Goal: Use online tool/utility

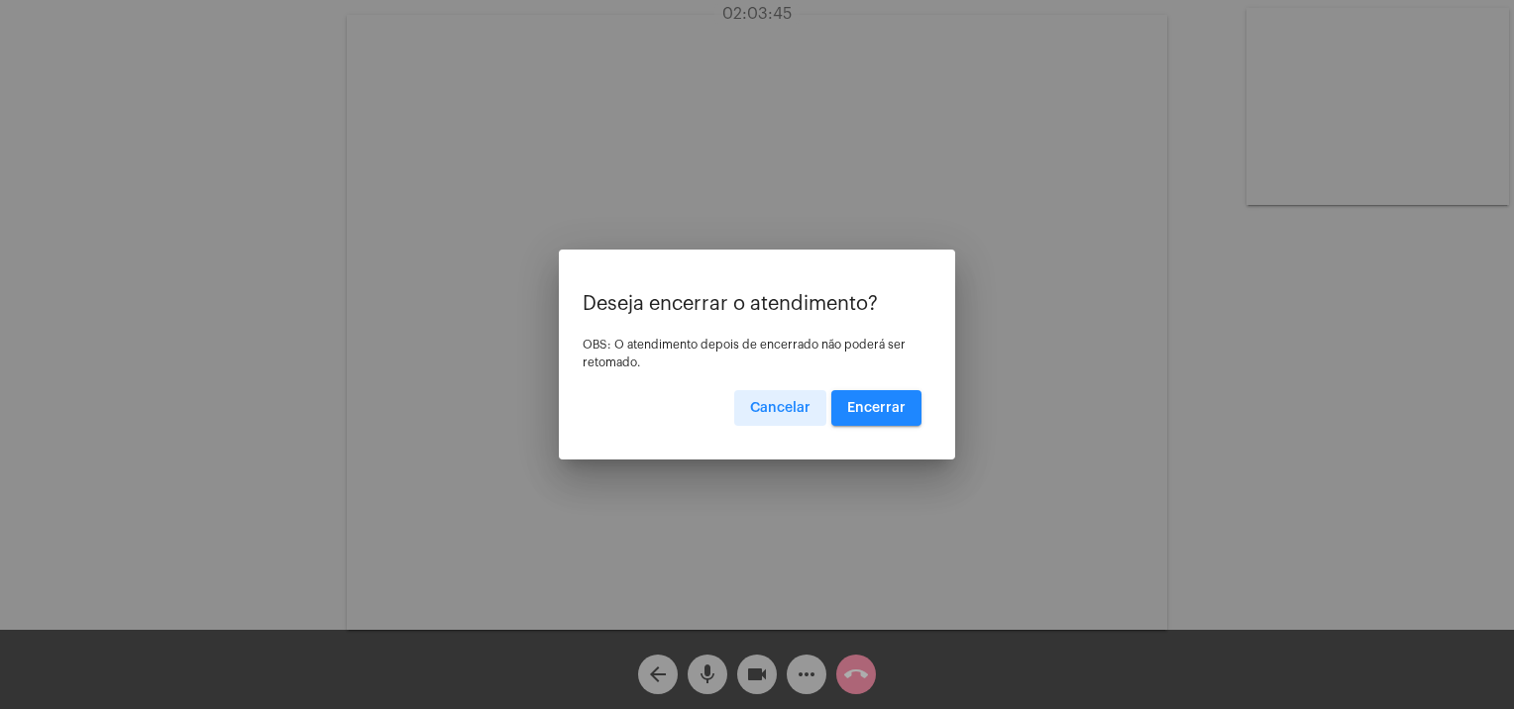
click at [885, 406] on span "Encerrar" at bounding box center [876, 408] width 58 height 14
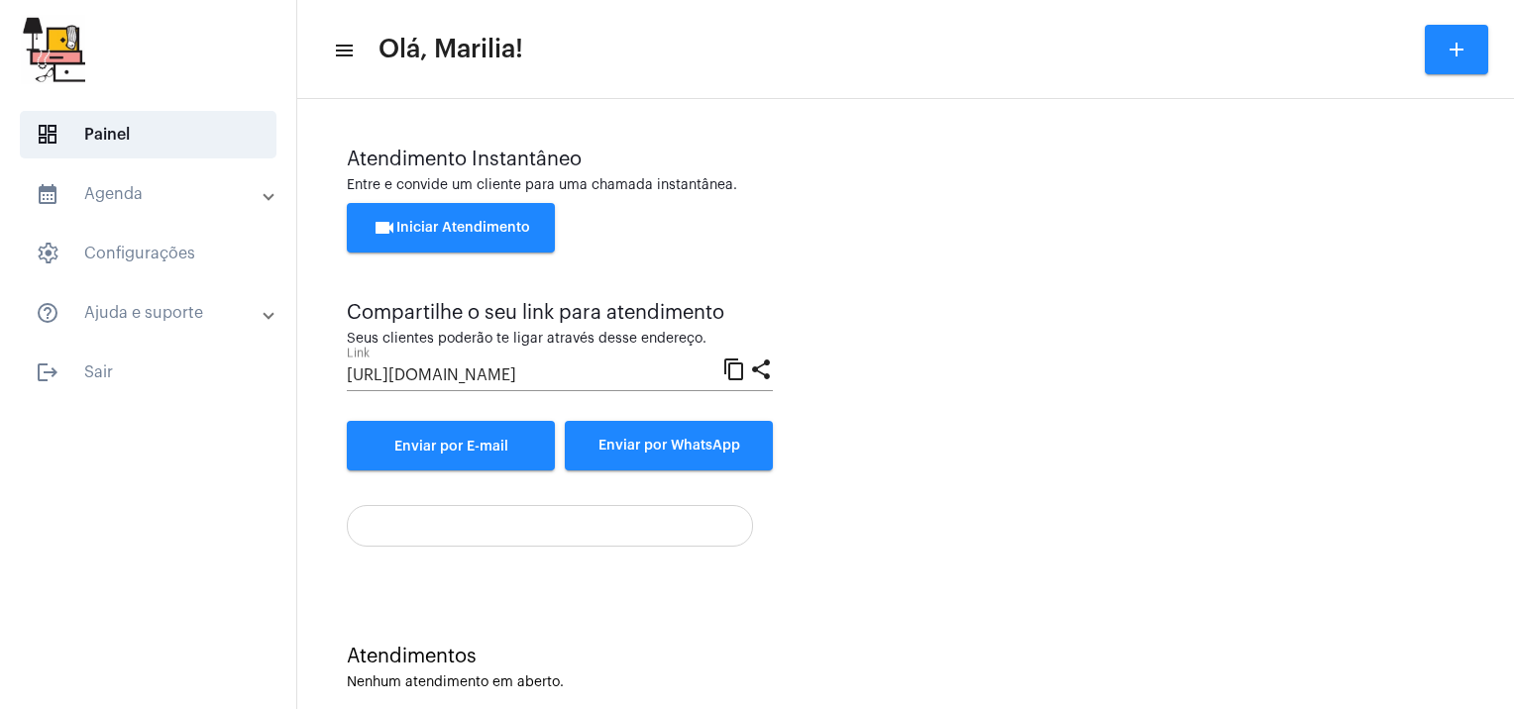
click at [1495, 267] on div "Atendimento Instantâneo Entre e convide um cliente para uma chamada instantânea…" at bounding box center [905, 419] width 1217 height 641
click at [1149, 367] on div "Atendimento Instantâneo Entre e convide um cliente para uma chamada instantânea…" at bounding box center [905, 310] width 1117 height 322
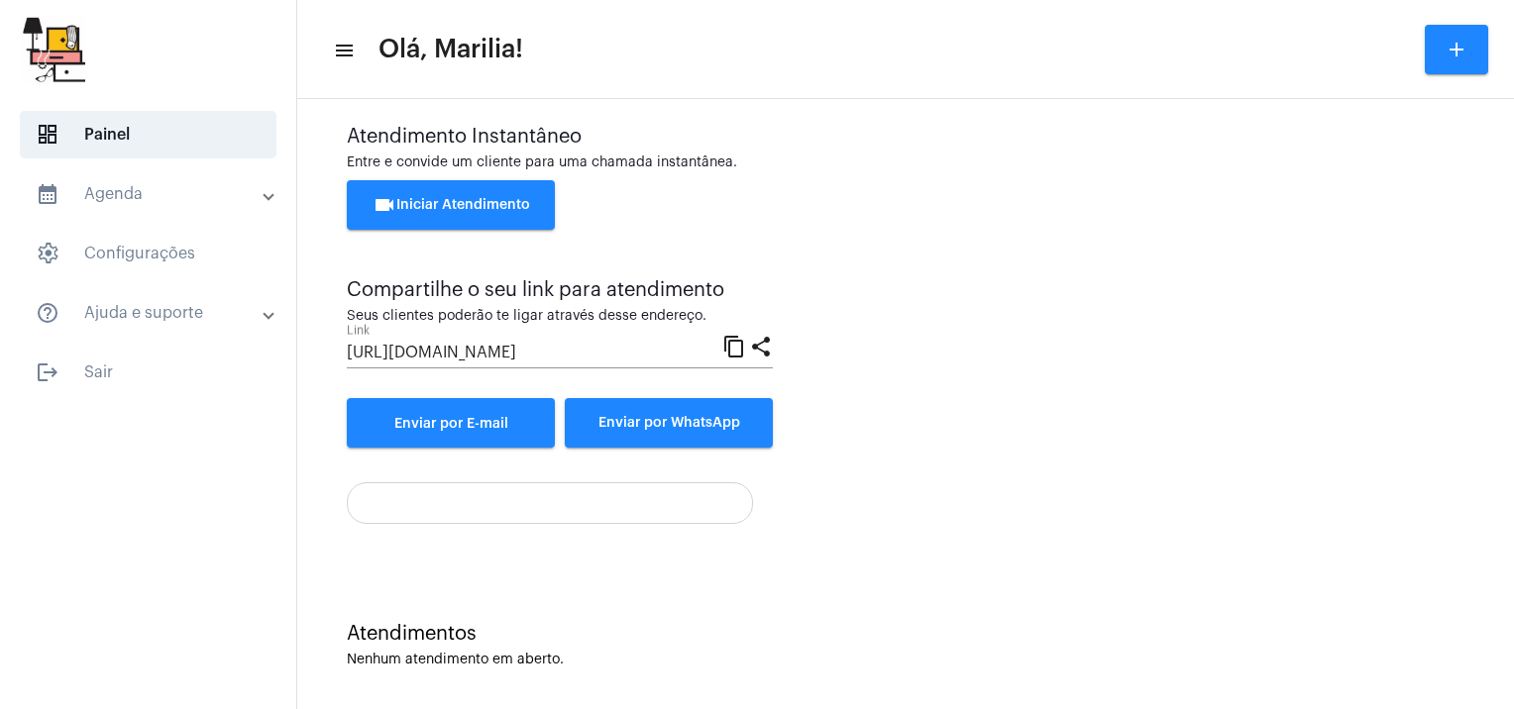
scroll to position [26, 0]
